Goal: Information Seeking & Learning: Check status

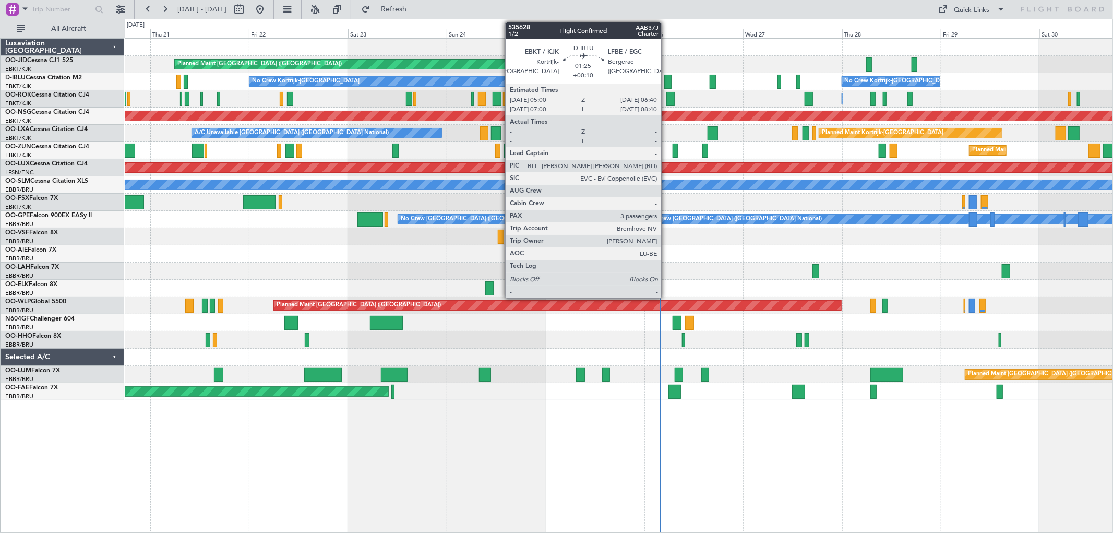
click at [666, 81] on div at bounding box center [667, 82] width 7 height 14
click at [666, 80] on div at bounding box center [667, 82] width 7 height 14
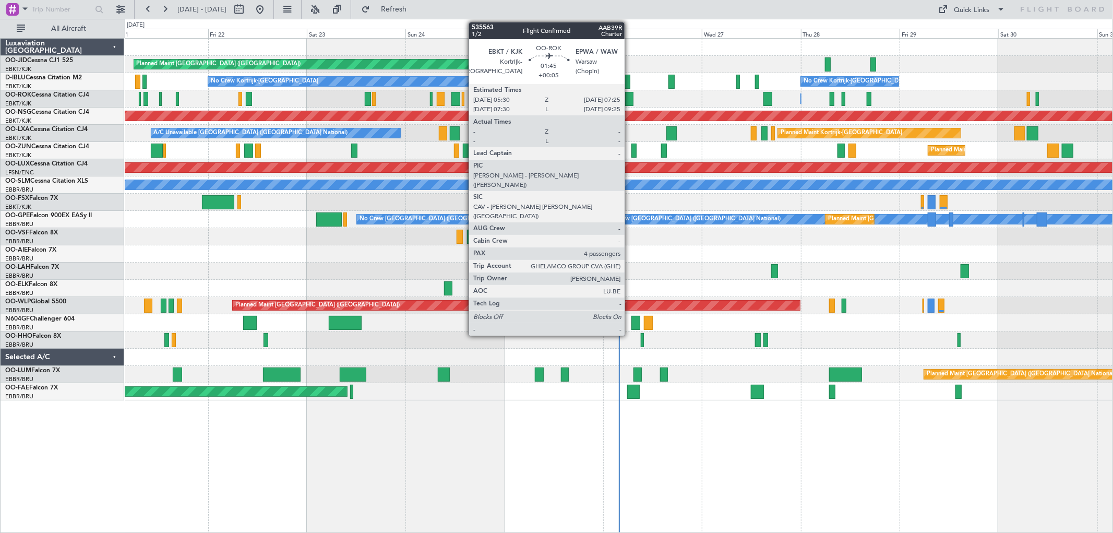
click at [630, 98] on div at bounding box center [629, 99] width 8 height 14
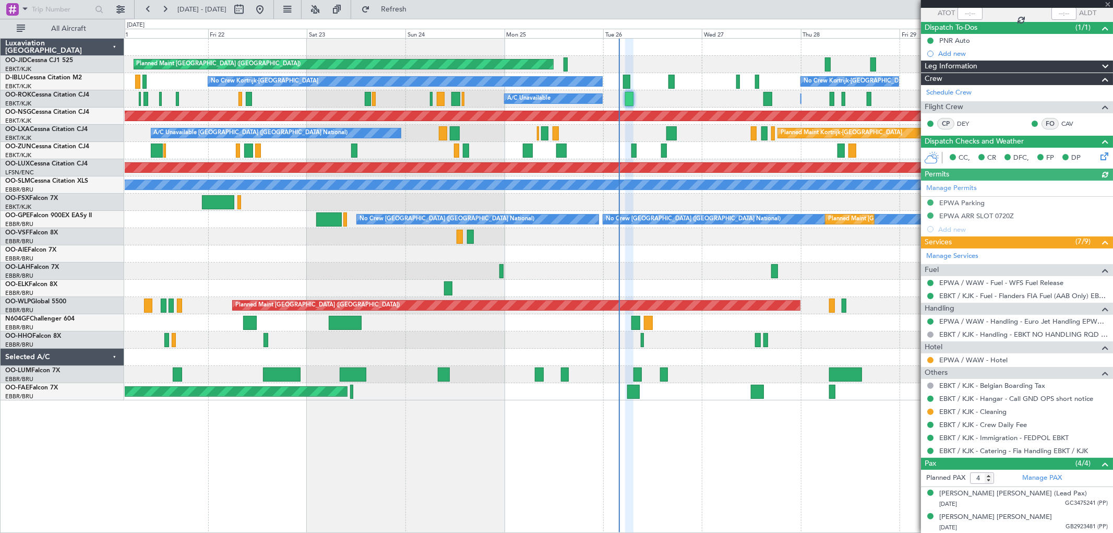
scroll to position [128, 0]
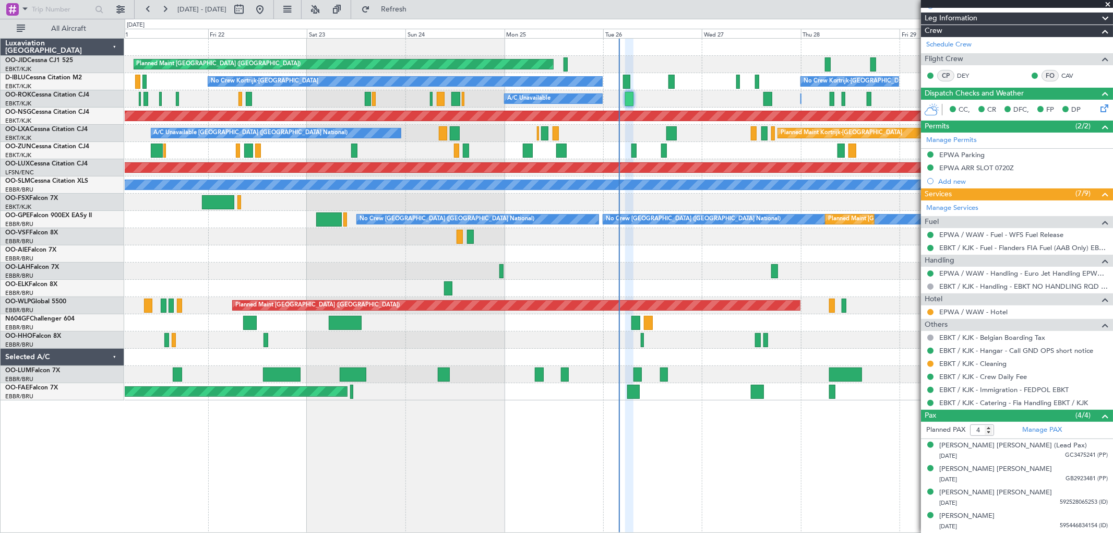
click at [1107, 3] on span at bounding box center [1108, 4] width 10 height 9
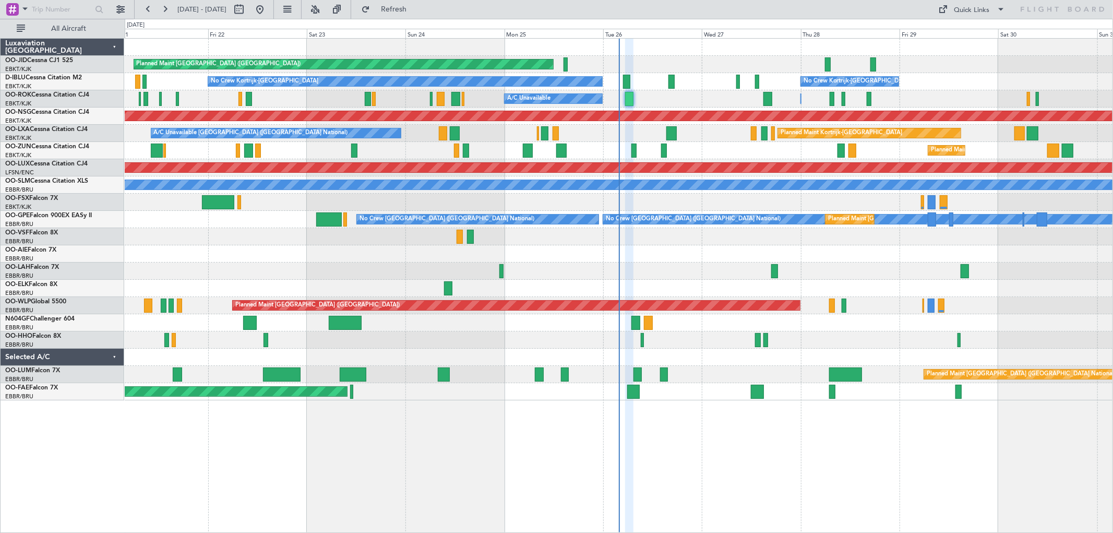
type input "0"
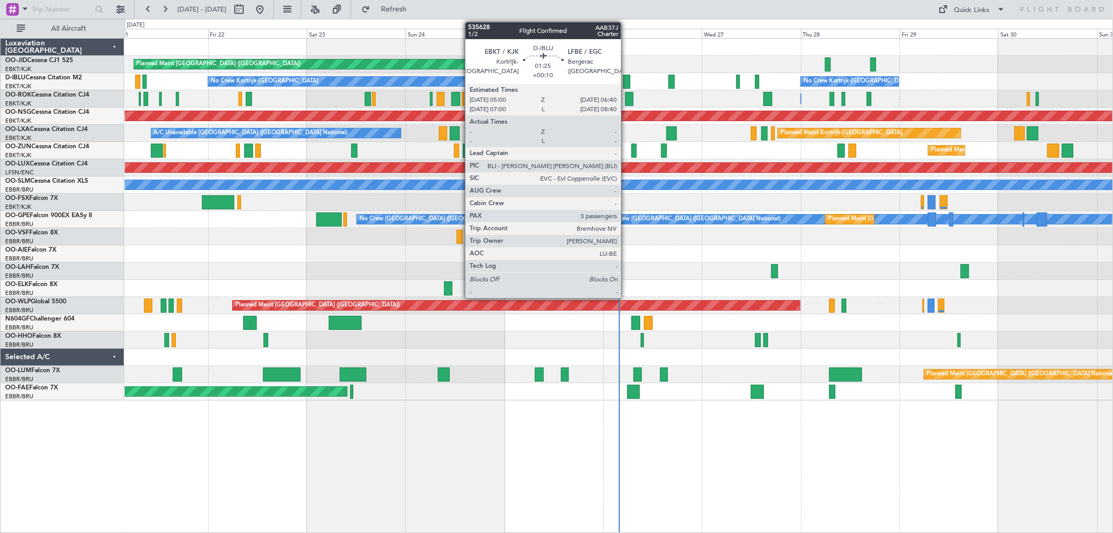
click at [626, 79] on div at bounding box center [626, 82] width 7 height 14
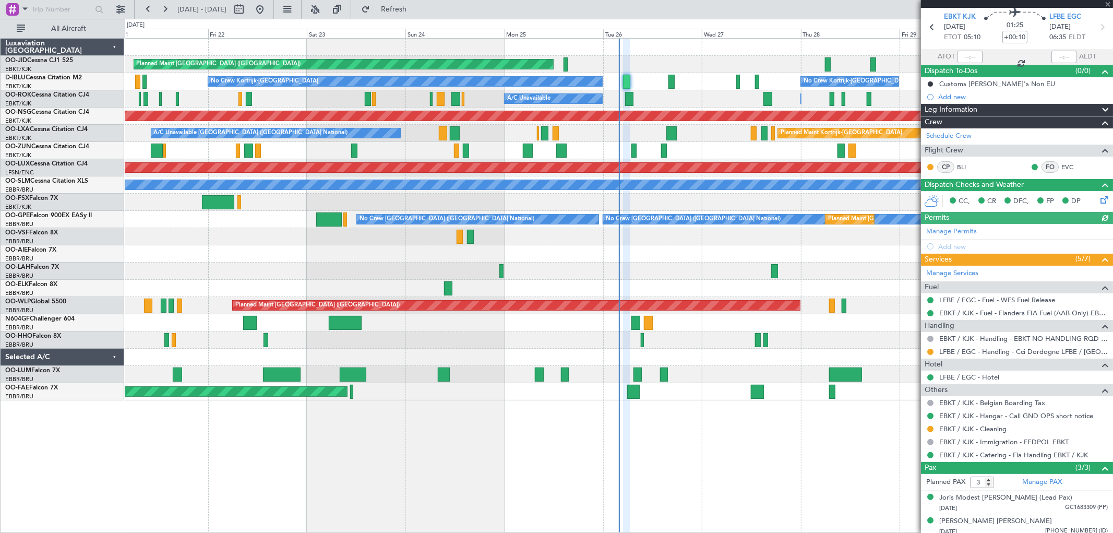
scroll to position [66, 0]
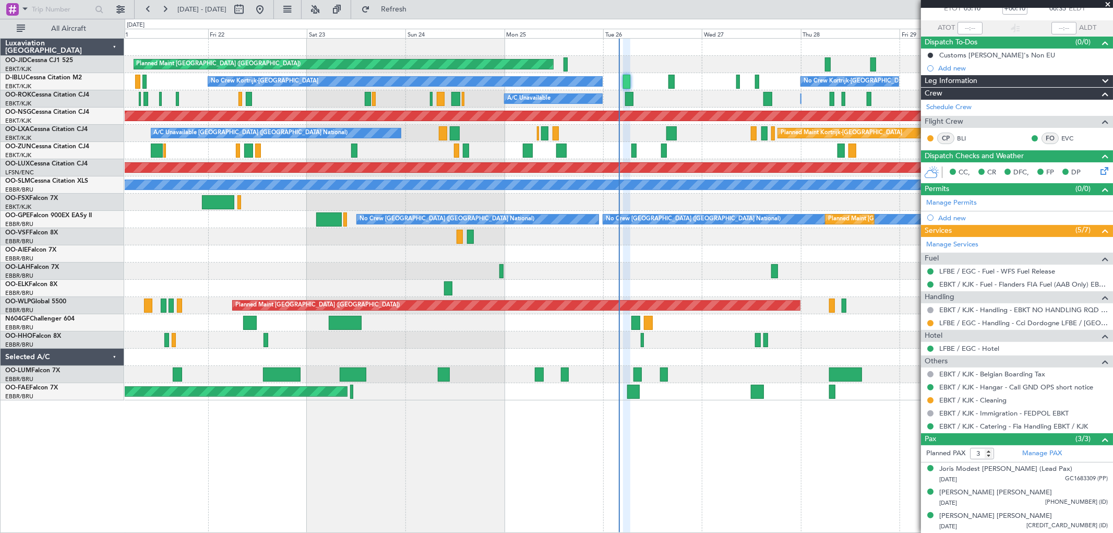
click at [1107, 4] on span at bounding box center [1108, 4] width 10 height 9
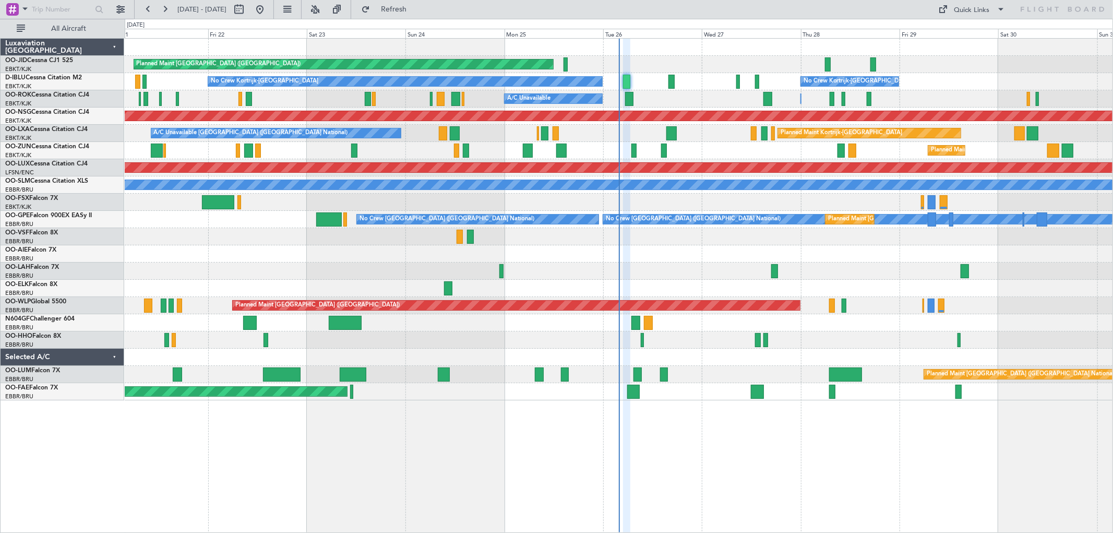
type input "0"
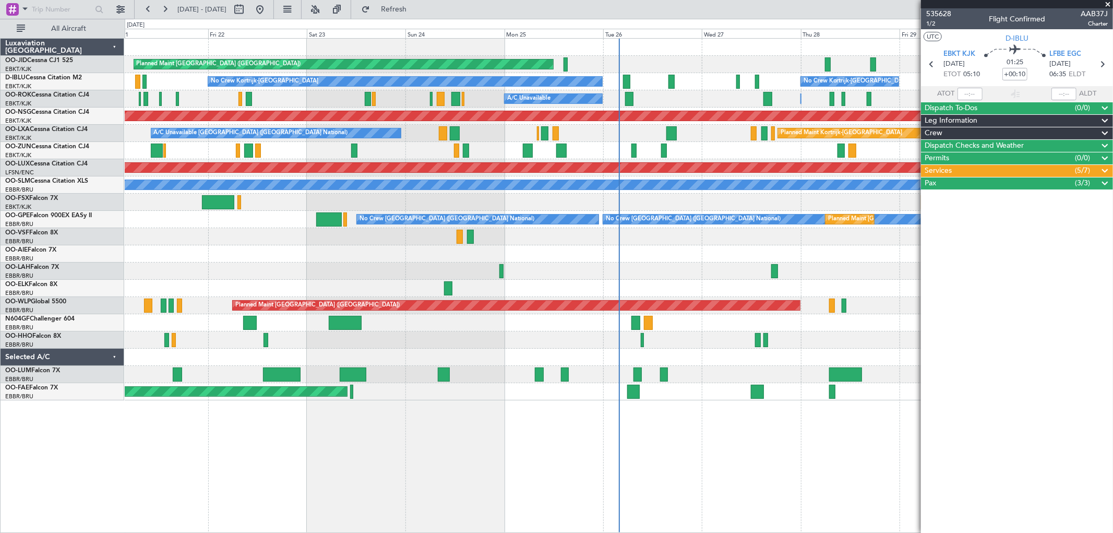
scroll to position [0, 0]
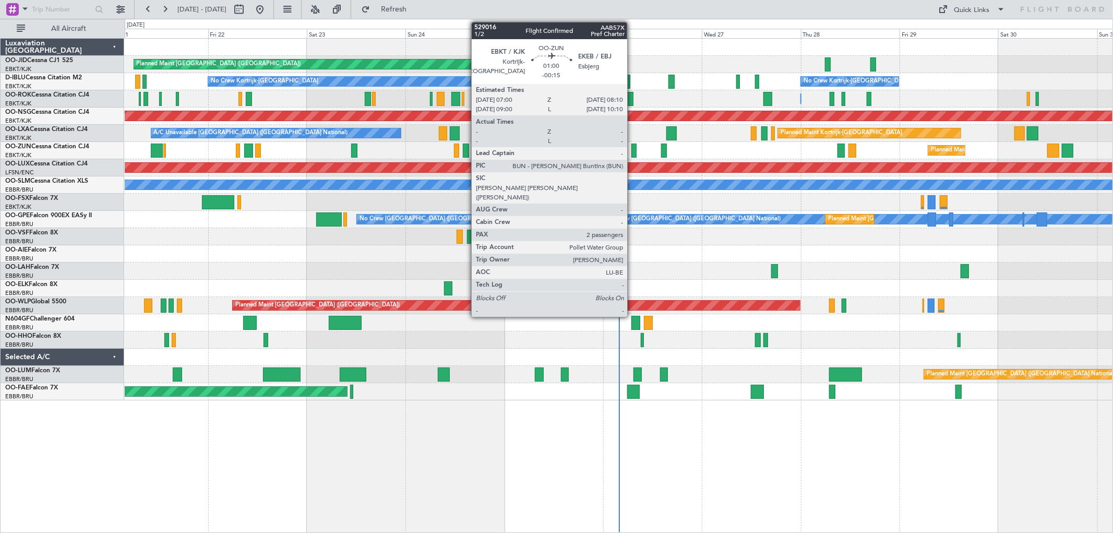
click at [633, 147] on div at bounding box center [633, 151] width 5 height 14
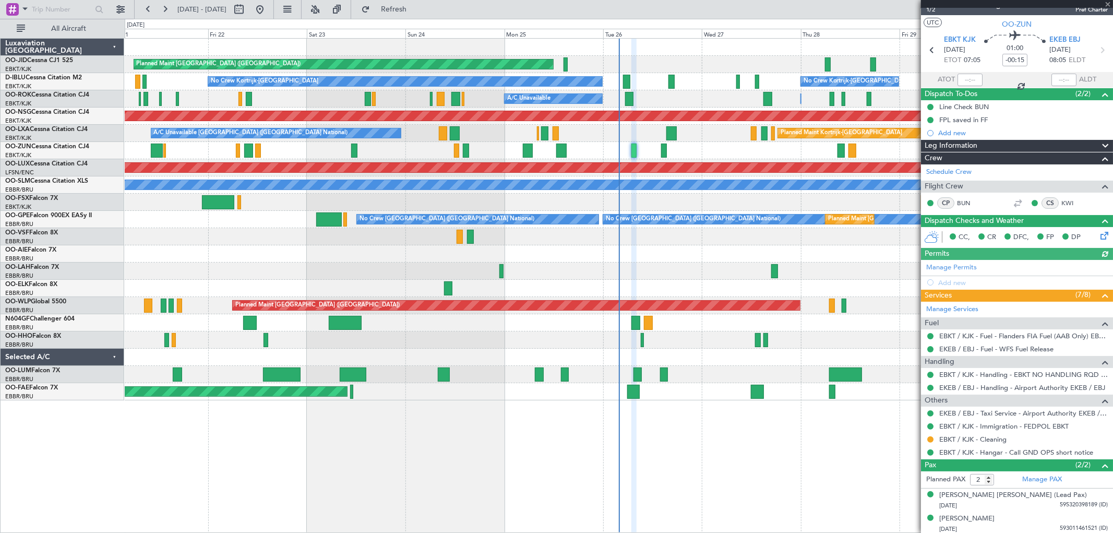
scroll to position [17, 0]
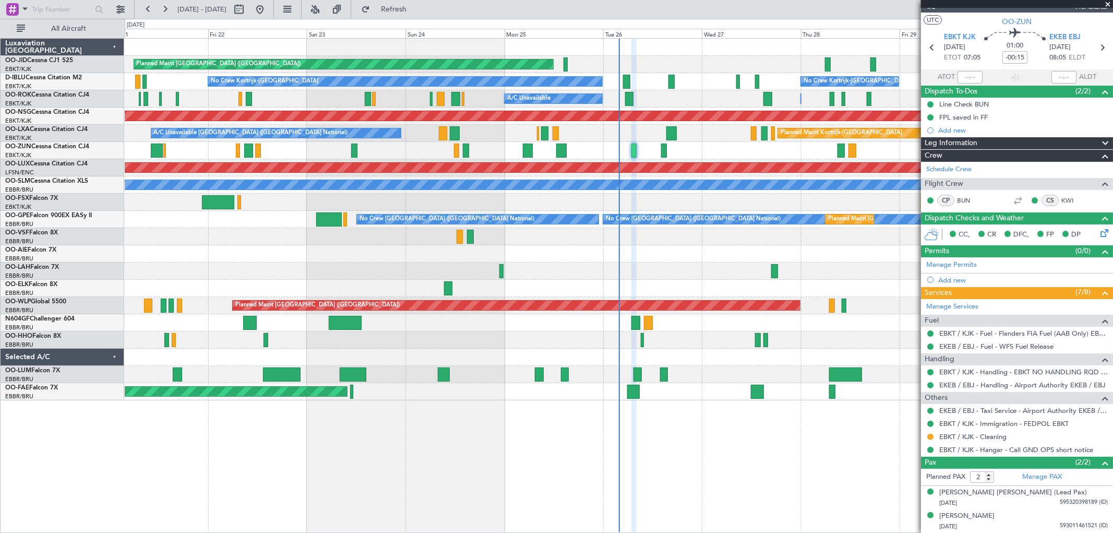
click at [1106, 2] on span at bounding box center [1108, 4] width 10 height 9
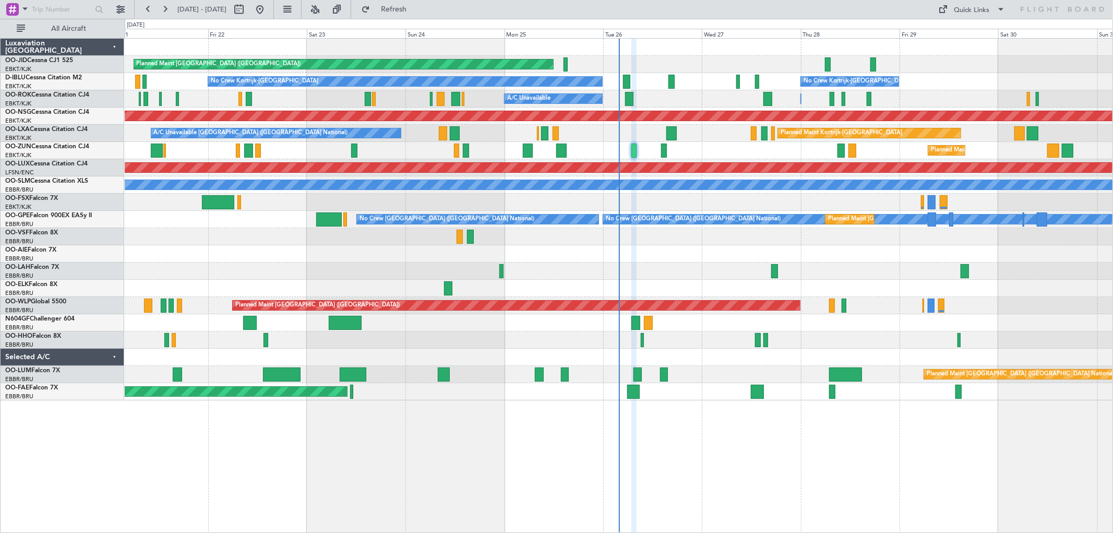
type input "0"
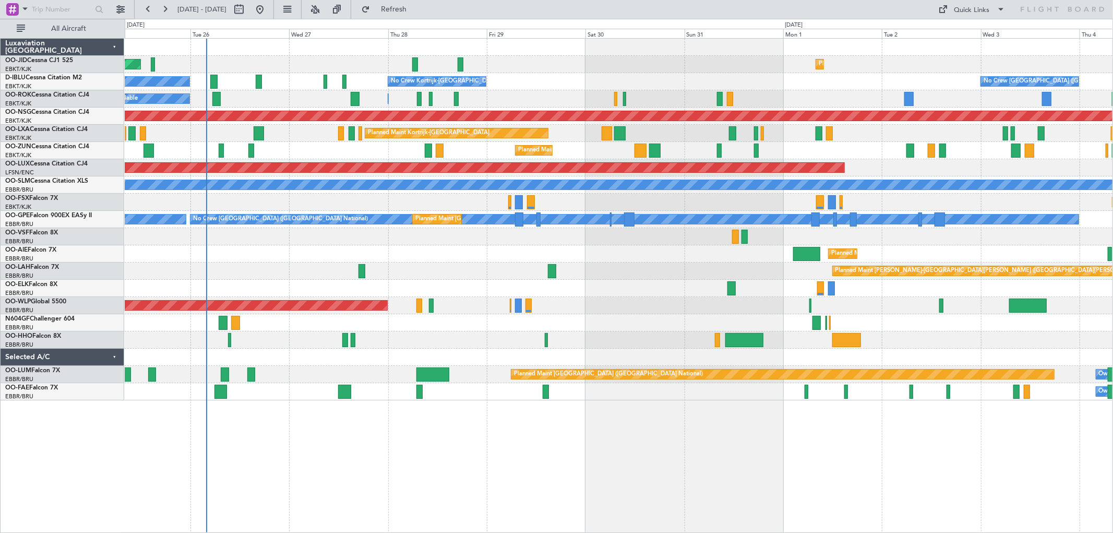
click at [519, 101] on div "Planned Maint [GEOGRAPHIC_DATA] ([GEOGRAPHIC_DATA]) Planned Maint [GEOGRAPHIC_D…" at bounding box center [619, 220] width 988 height 362
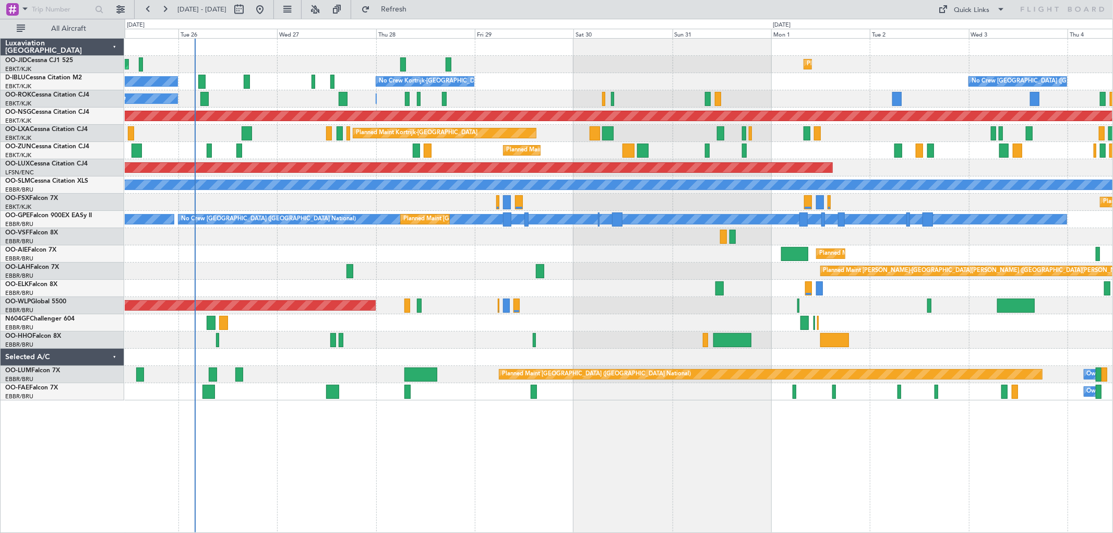
click at [759, 176] on div "A/C Unavailable [GEOGRAPHIC_DATA]" at bounding box center [619, 184] width 988 height 17
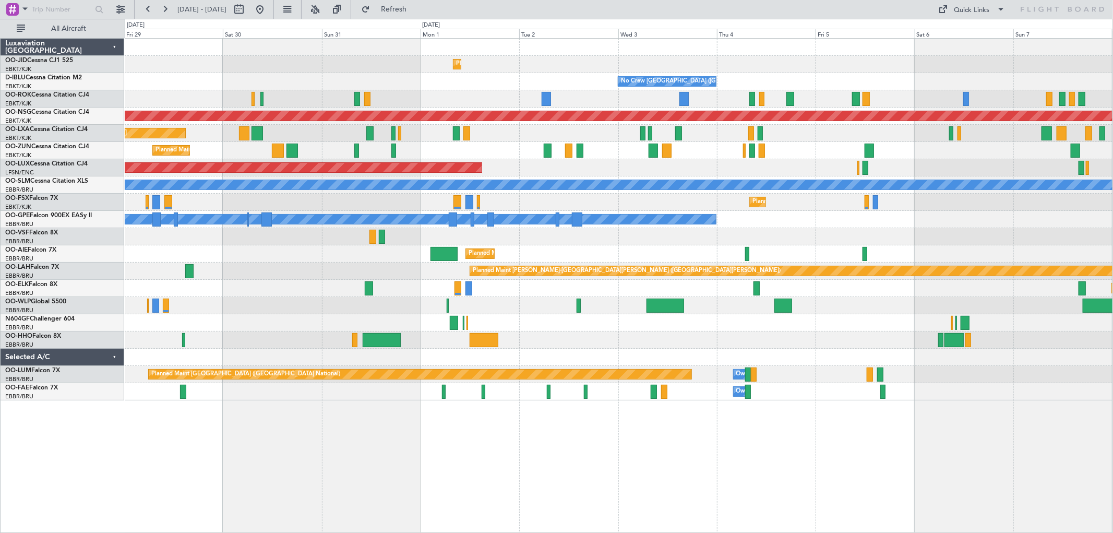
click at [639, 201] on div "Planned Maint Kortrijk-[GEOGRAPHIC_DATA] Planned Maint [GEOGRAPHIC_DATA]-[GEOGR…" at bounding box center [619, 202] width 988 height 17
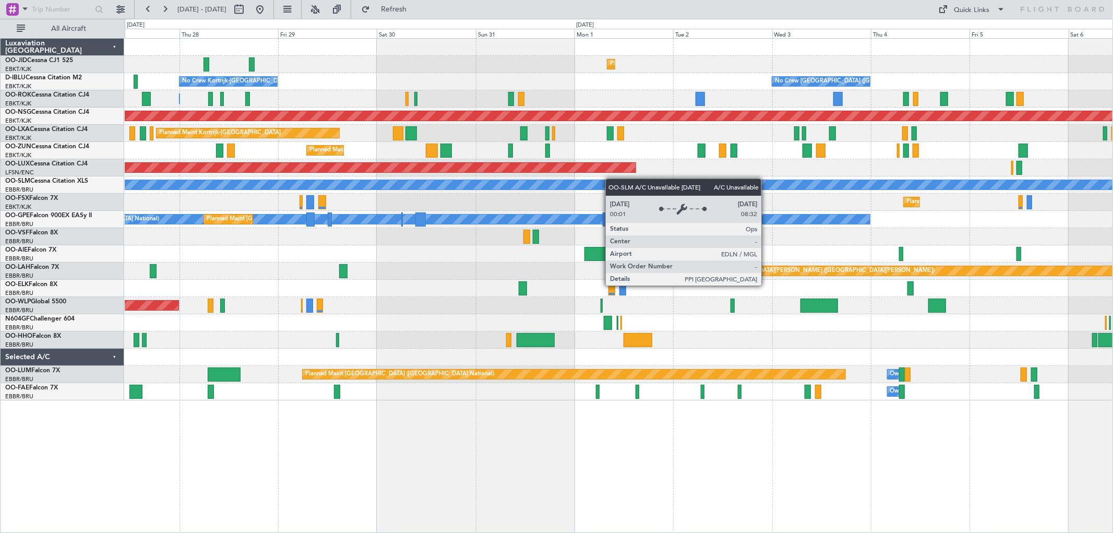
click at [674, 179] on div "Planned Maint Kortrijk-[GEOGRAPHIC_DATA] Planned Maint [GEOGRAPHIC_DATA] ([GEOG…" at bounding box center [619, 220] width 988 height 362
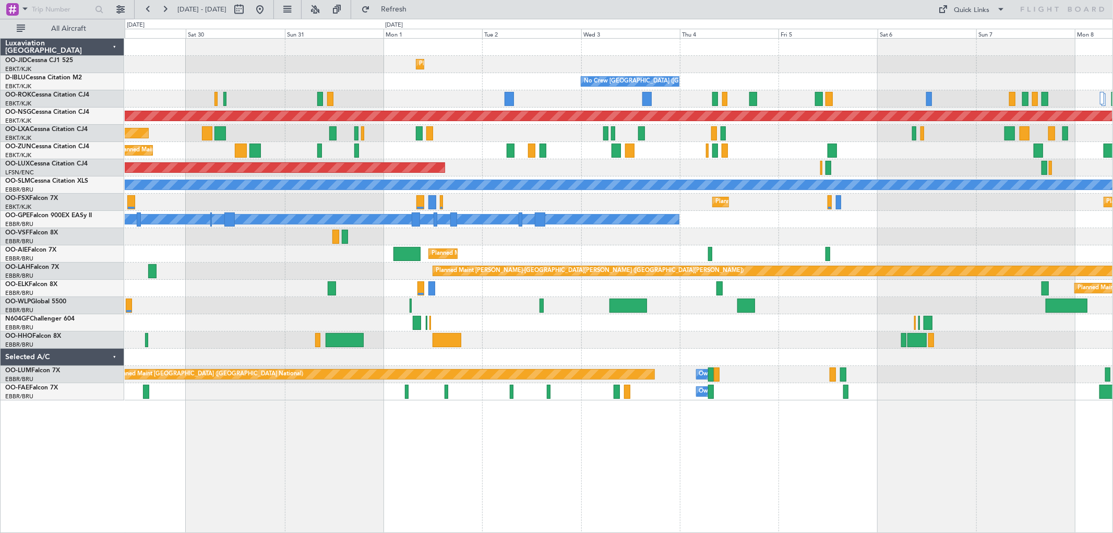
click at [661, 171] on div "Planned Maint [GEOGRAPHIC_DATA] ([GEOGRAPHIC_DATA])" at bounding box center [619, 167] width 988 height 17
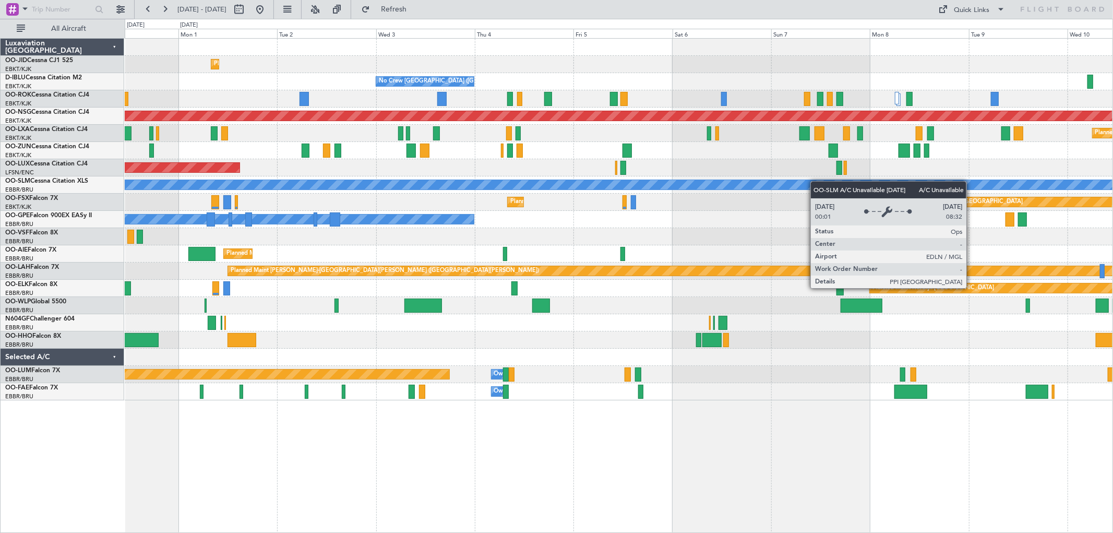
click at [655, 186] on div "Planned Maint Kortrijk-[GEOGRAPHIC_DATA] No Crew [GEOGRAPHIC_DATA] (Brussels Na…" at bounding box center [619, 220] width 988 height 362
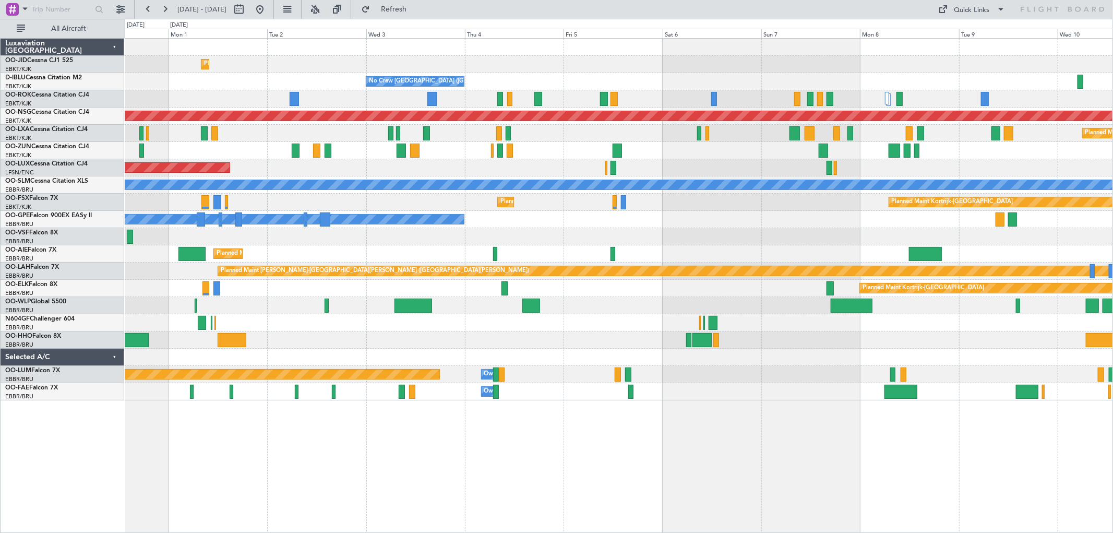
click at [806, 97] on div at bounding box center [619, 98] width 988 height 17
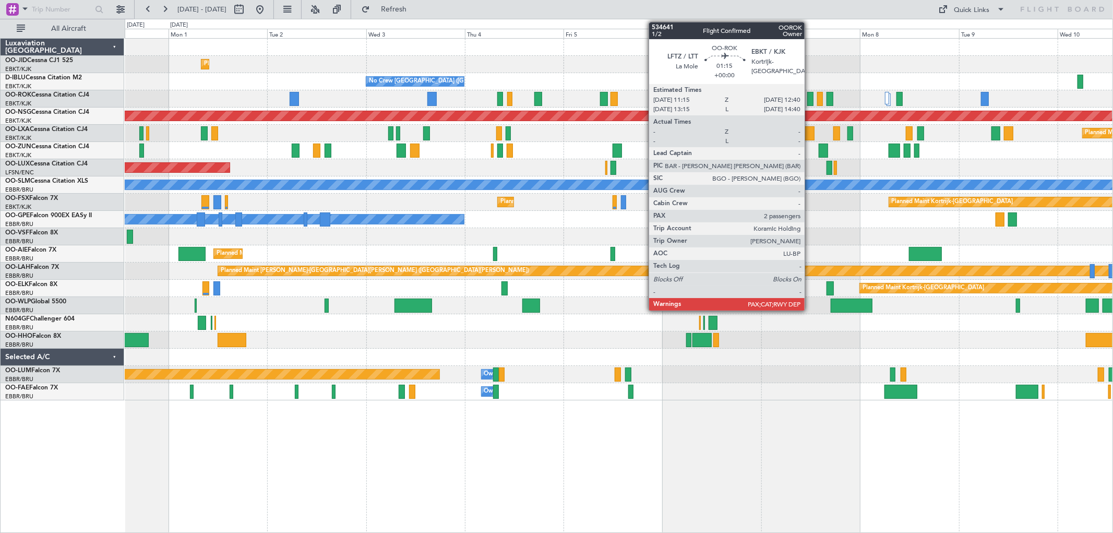
click at [810, 97] on div at bounding box center [810, 99] width 6 height 14
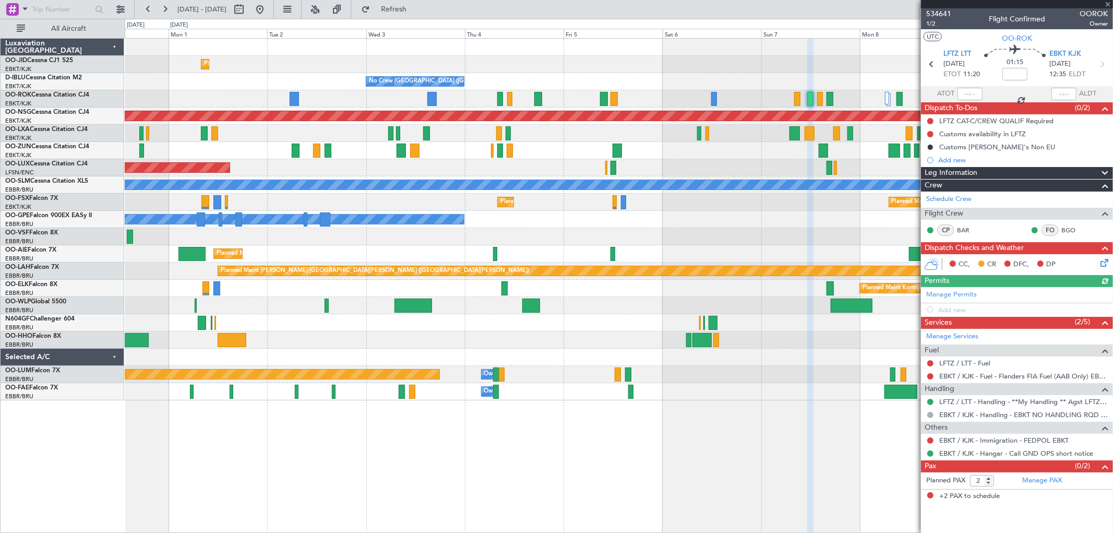
click at [1107, 5] on div at bounding box center [1017, 4] width 192 height 8
click at [1108, 3] on span at bounding box center [1108, 4] width 10 height 9
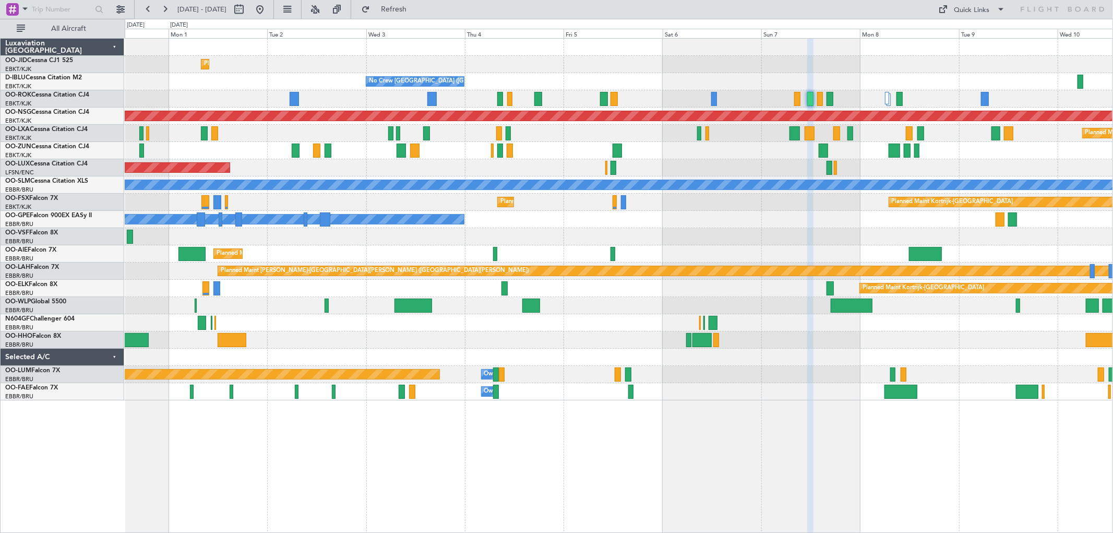
type input "0"
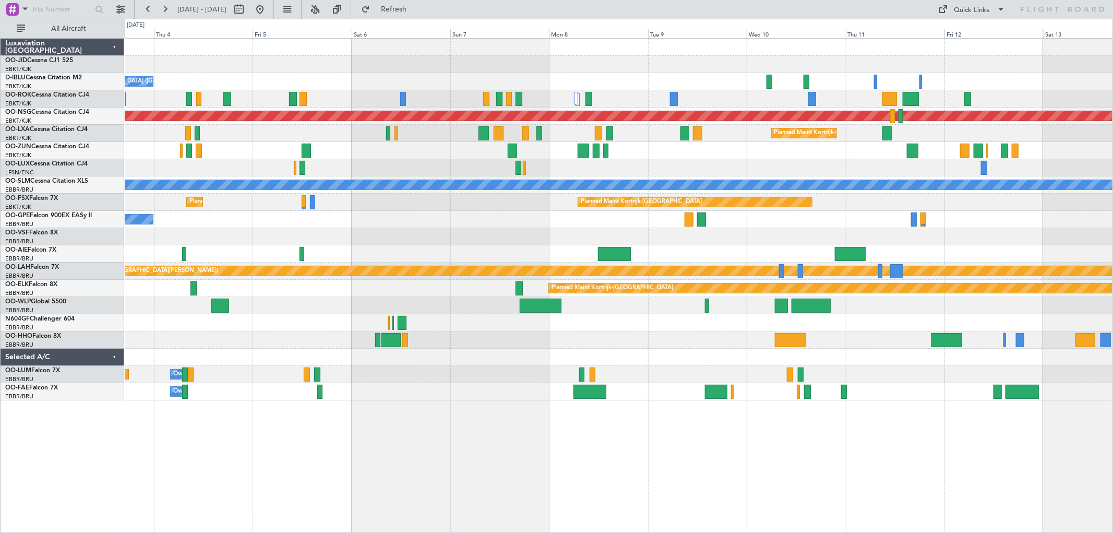
click at [717, 236] on div at bounding box center [619, 236] width 988 height 17
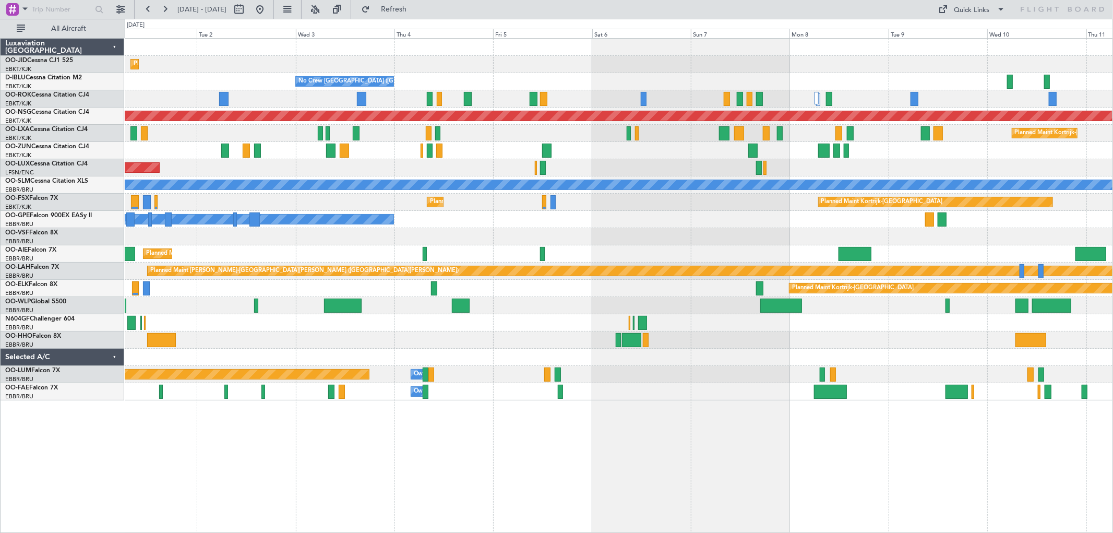
click at [715, 170] on div "Planned Maint [GEOGRAPHIC_DATA] ([GEOGRAPHIC_DATA])" at bounding box center [619, 167] width 988 height 17
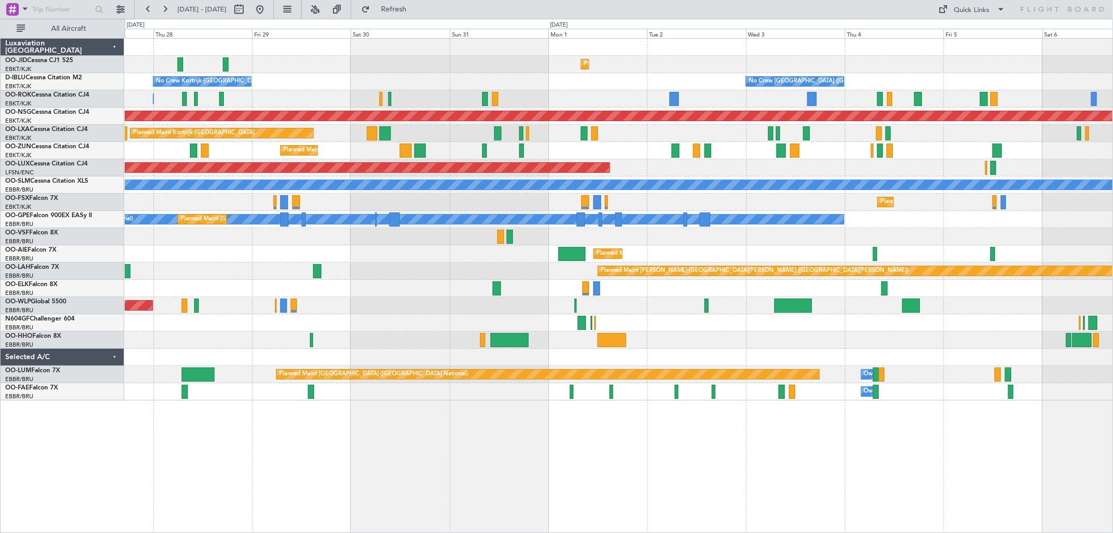
click at [794, 236] on div "Planned Maint Kortrijk-[GEOGRAPHIC_DATA] Planned Maint [GEOGRAPHIC_DATA] ([GEOG…" at bounding box center [619, 220] width 988 height 362
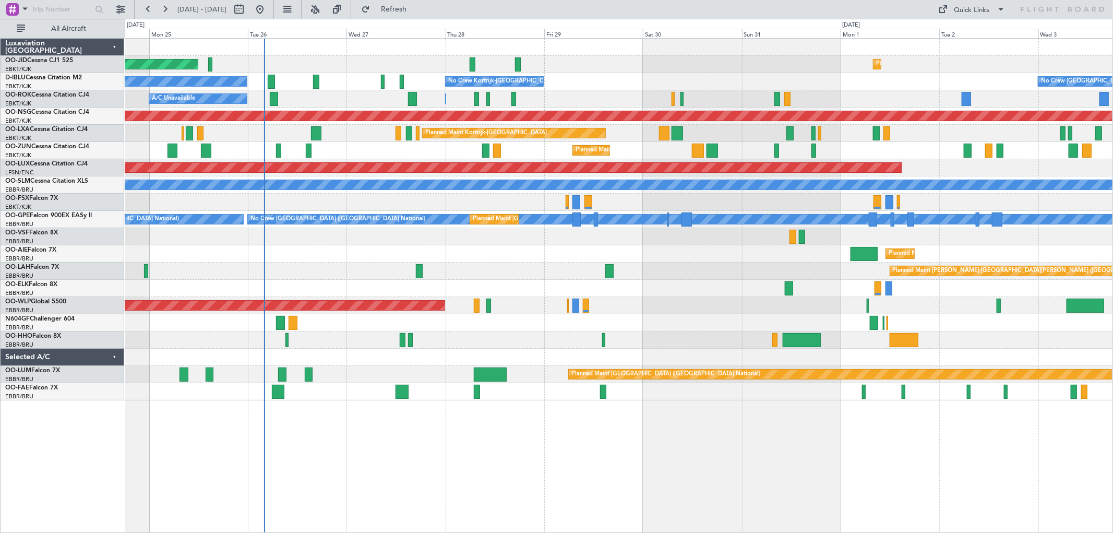
click at [756, 255] on div "Planned Maint Kortrijk-[GEOGRAPHIC_DATA] Planned Maint [GEOGRAPHIC_DATA] ([GEOG…" at bounding box center [619, 220] width 988 height 362
